Goal: Information Seeking & Learning: Learn about a topic

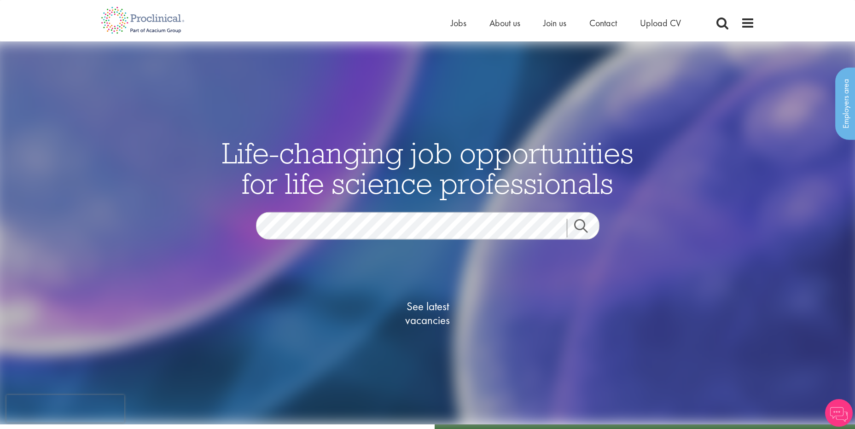
click at [457, 21] on span "Jobs" at bounding box center [459, 23] width 16 height 12
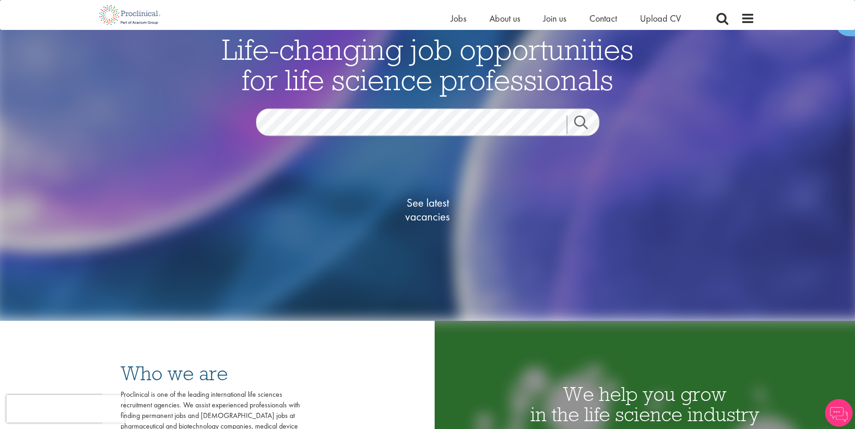
scroll to position [46, 0]
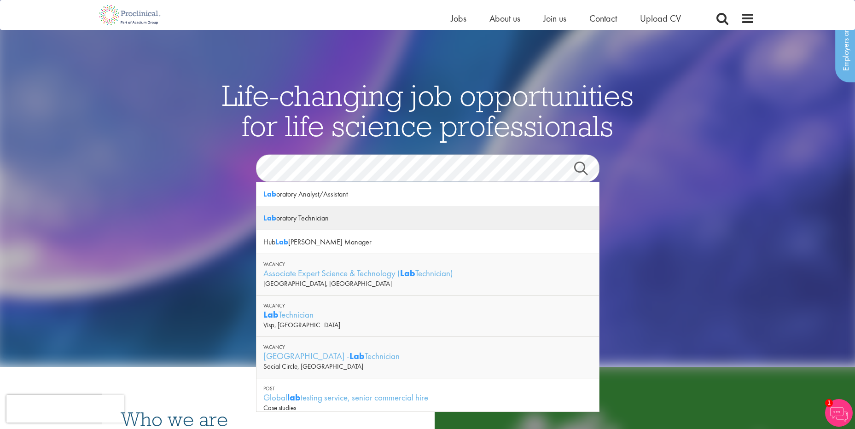
click at [308, 217] on div "Lab oratory Technician" at bounding box center [427, 218] width 343 height 24
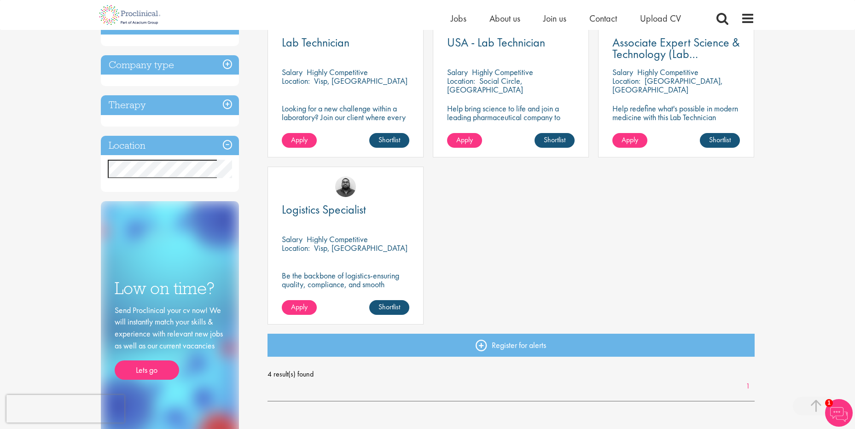
scroll to position [184, 0]
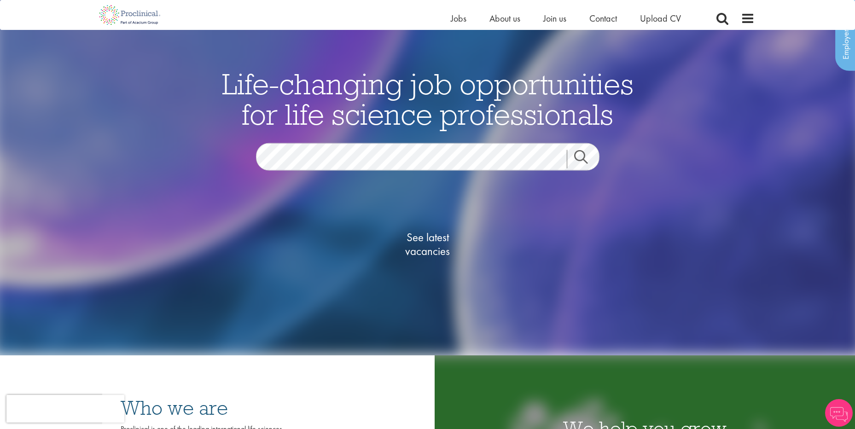
scroll to position [46, 0]
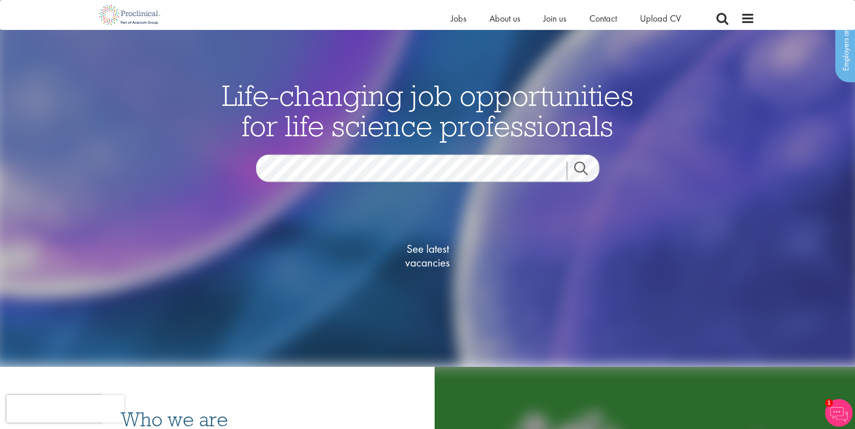
click at [684, 68] on img at bounding box center [427, 175] width 870 height 383
